Goal: Manage account settings

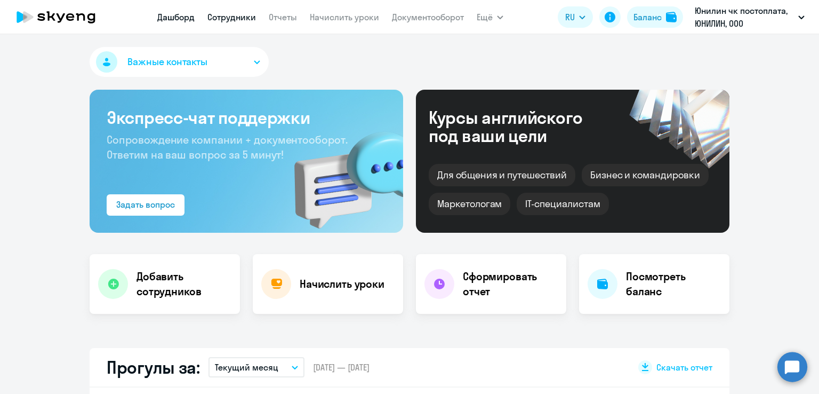
click at [227, 19] on link "Сотрудники" at bounding box center [231, 17] width 49 height 11
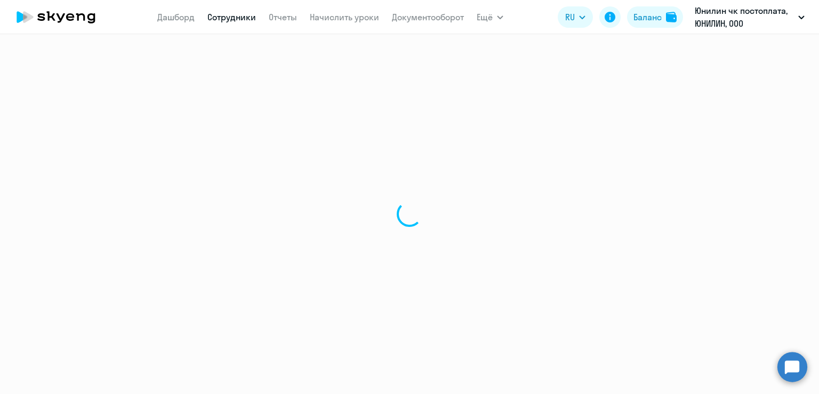
select select "30"
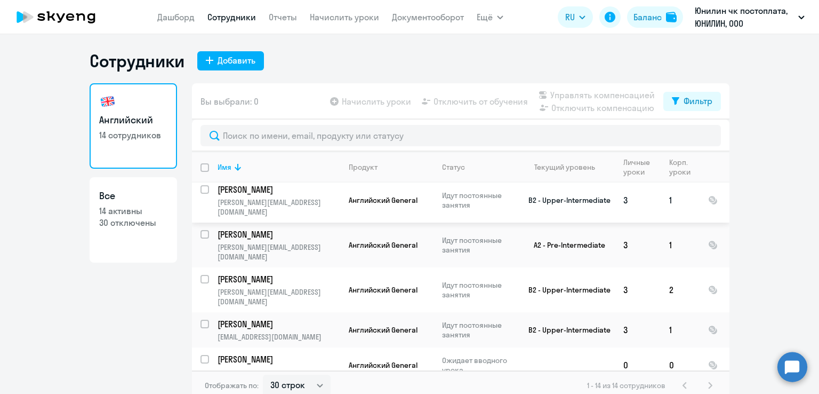
scroll to position [107, 0]
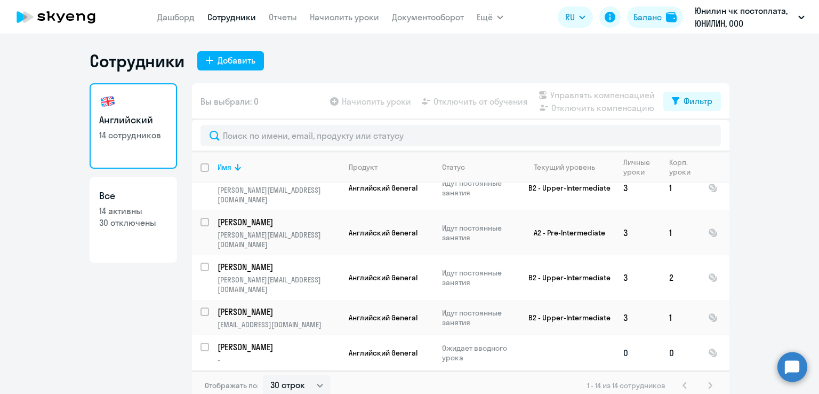
click at [264, 341] on p "[PERSON_NAME]" at bounding box center [278, 347] width 121 height 12
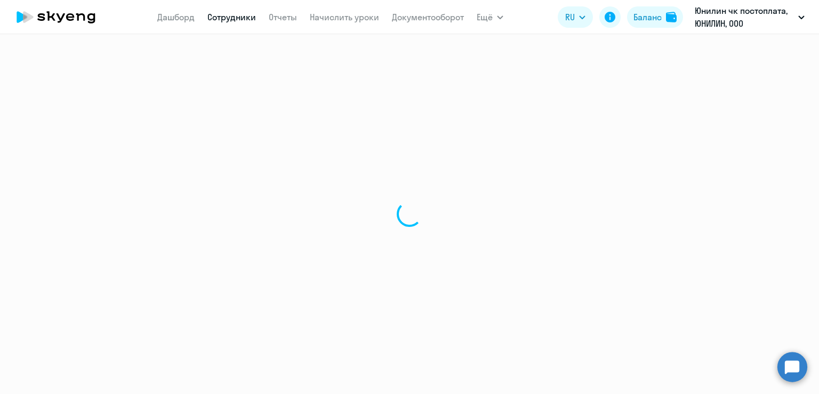
select select "english"
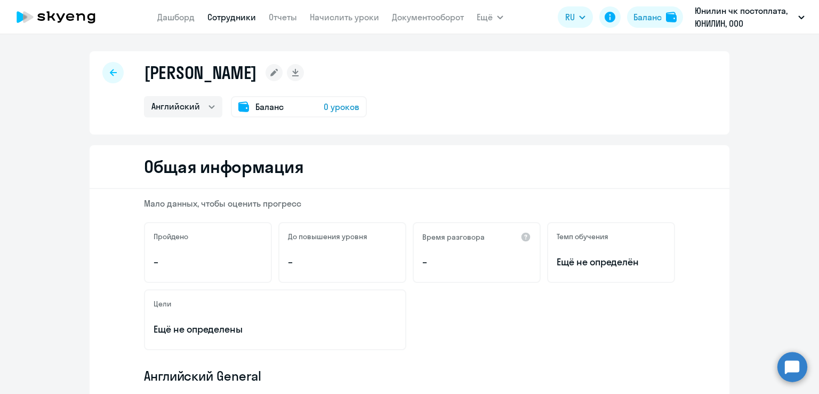
click at [278, 71] on icon at bounding box center [273, 72] width 7 height 7
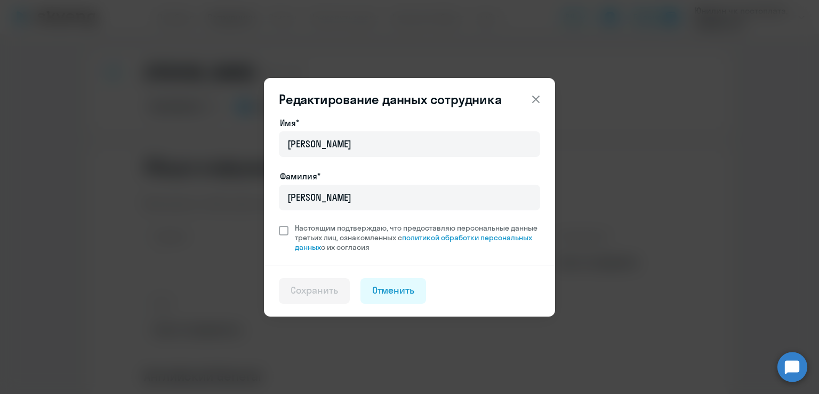
click at [288, 230] on span "Настоящим подтверждаю, что предоставляю персональные данные третьих лиц, ознако…" at bounding box center [414, 237] width 252 height 29
click at [279, 223] on input "Настоящим подтверждаю, что предоставляю персональные данные третьих лиц, ознако…" at bounding box center [278, 222] width 1 height 1
checkbox input "true"
click at [303, 287] on div "Сохранить" at bounding box center [314, 290] width 47 height 14
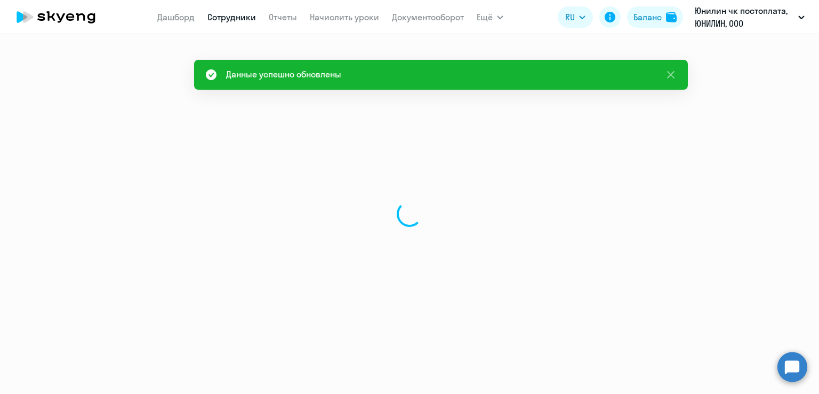
select select "english"
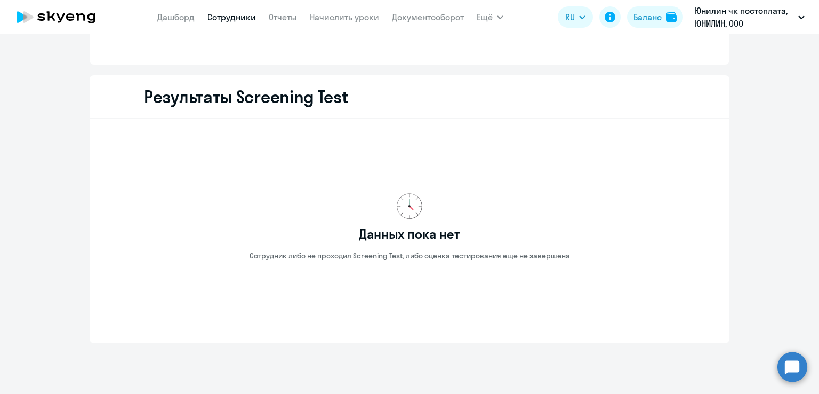
scroll to position [1386, 0]
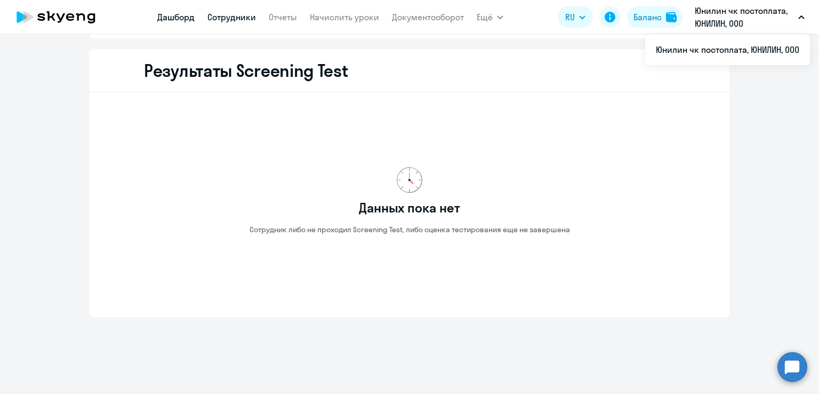
click at [171, 14] on link "Дашборд" at bounding box center [175, 17] width 37 height 11
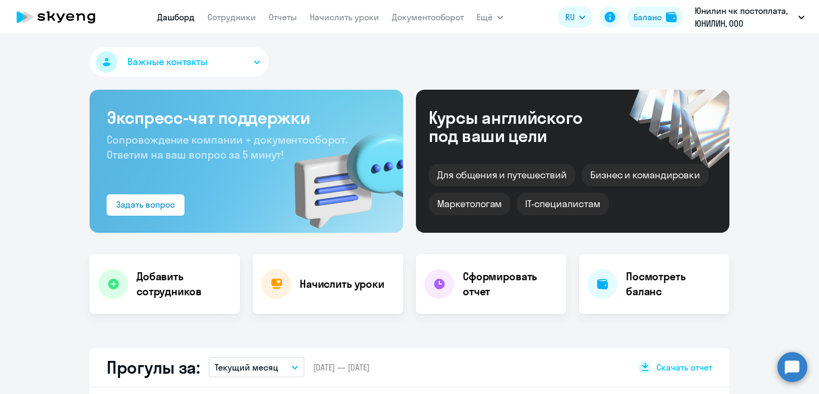
select select "30"
